Goal: Task Accomplishment & Management: Use online tool/utility

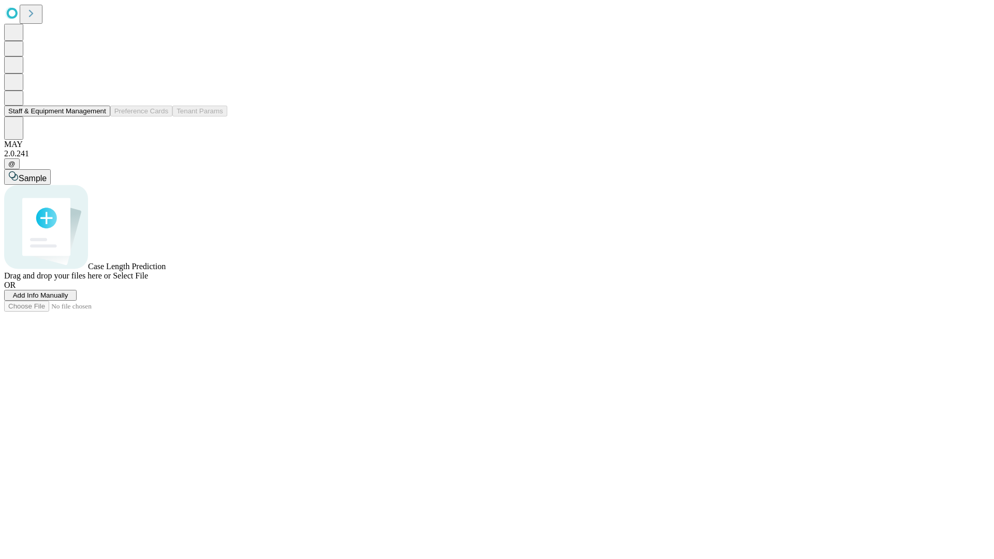
click at [99, 117] on button "Staff & Equipment Management" at bounding box center [57, 111] width 106 height 11
